Goal: Navigation & Orientation: Find specific page/section

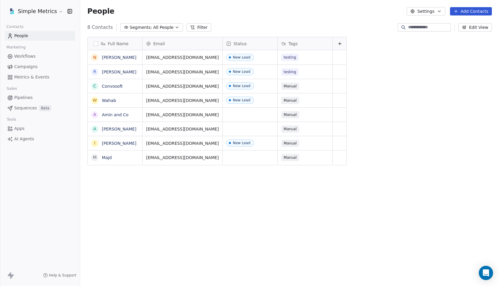
scroll to position [251, 419]
click at [485, 273] on icon "Open Intercom Messenger" at bounding box center [486, 273] width 7 height 8
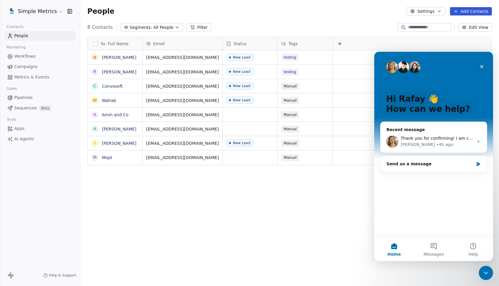
scroll to position [0, 0]
click at [312, 241] on div "Full Name N [PERSON_NAME] R [PERSON_NAME] C Convosoft W [PERSON_NAME] and Co A …" at bounding box center [289, 158] width 419 height 252
click at [489, 269] on div "Close Intercom Messenger" at bounding box center [485, 272] width 14 height 14
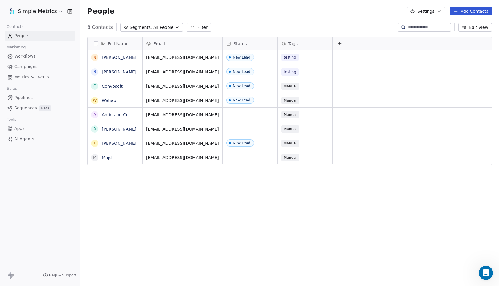
click at [49, 9] on html "Simple Metrics Contacts People Marketing Workflows Campaigns Metrics & Events S…" at bounding box center [249, 143] width 499 height 286
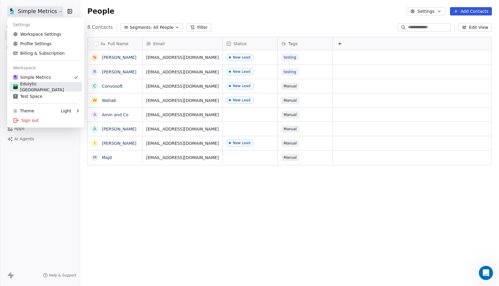
click at [51, 88] on div "Edulytic [GEOGRAPHIC_DATA]" at bounding box center [45, 87] width 65 height 12
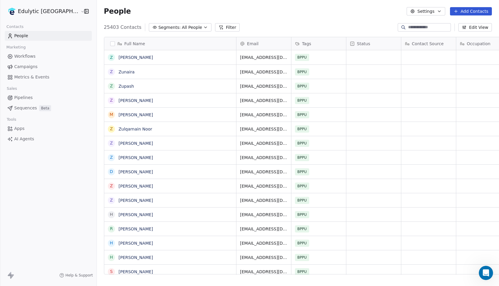
scroll to position [251, 419]
click at [33, 6] on html "Edulytic UK Contacts People Marketing Workflows Campaigns Metrics & Events Sale…" at bounding box center [249, 143] width 499 height 286
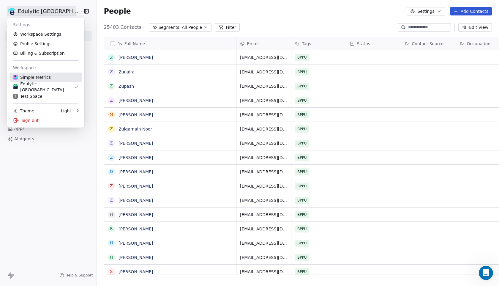
click at [27, 78] on div "Simple Metrics" at bounding box center [32, 77] width 38 height 6
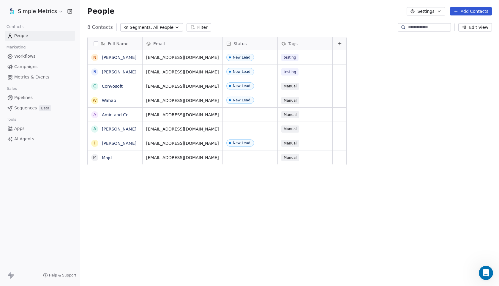
scroll to position [251, 419]
click at [483, 277] on div "Open Intercom Messenger" at bounding box center [485, 272] width 20 height 20
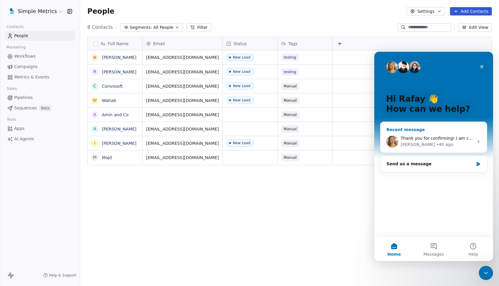
click at [465, 143] on div "[PERSON_NAME] • 4h ago" at bounding box center [437, 144] width 73 height 6
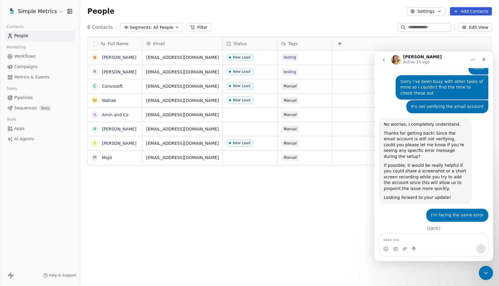
scroll to position [838, 0]
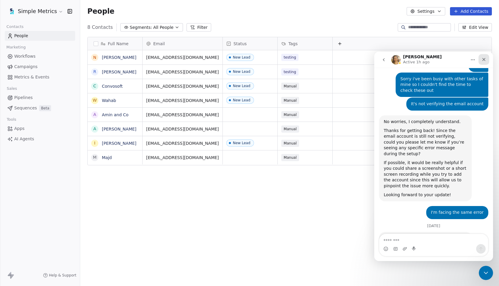
click at [486, 59] on icon "Close" at bounding box center [484, 59] width 5 height 5
